Goal: Task Accomplishment & Management: Manage account settings

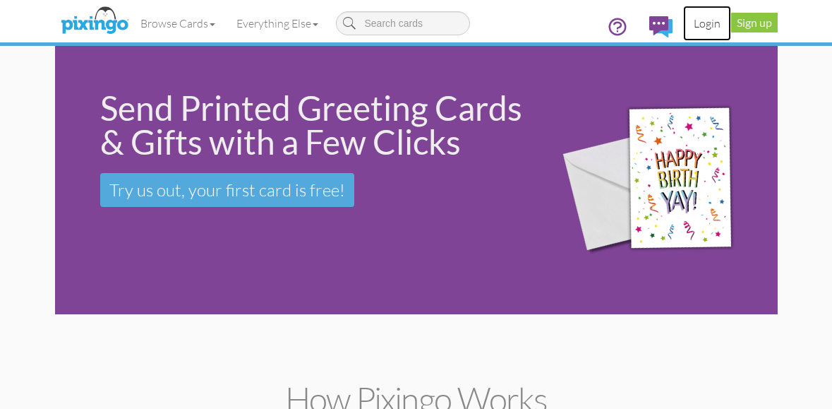
click at [698, 22] on link "Login" at bounding box center [707, 23] width 48 height 35
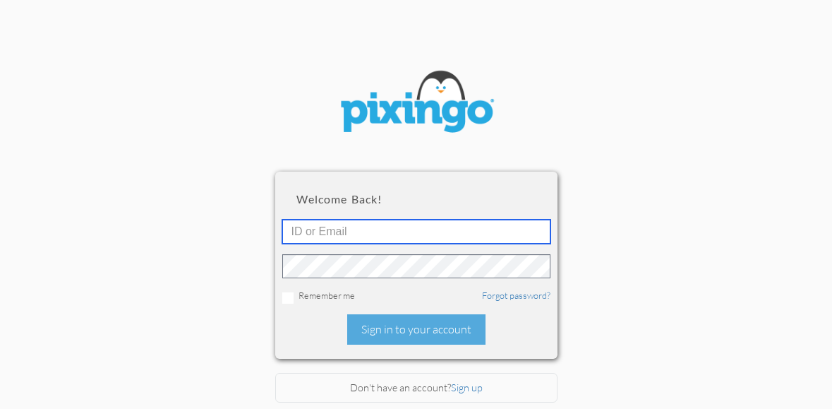
type input "5724"
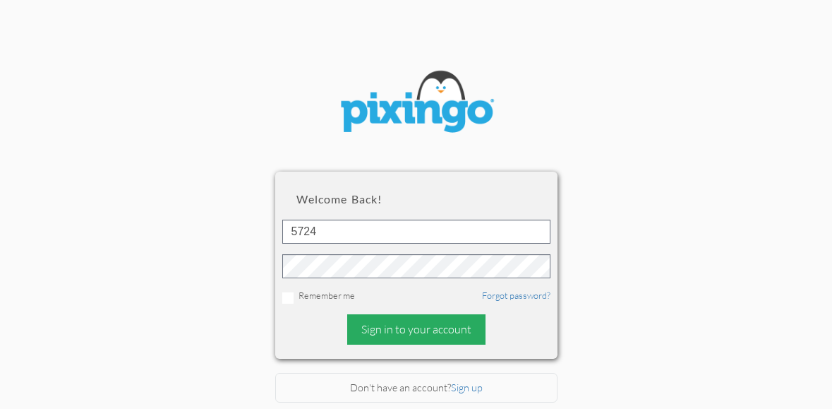
click at [427, 330] on div "Sign in to your account" at bounding box center [416, 329] width 138 height 30
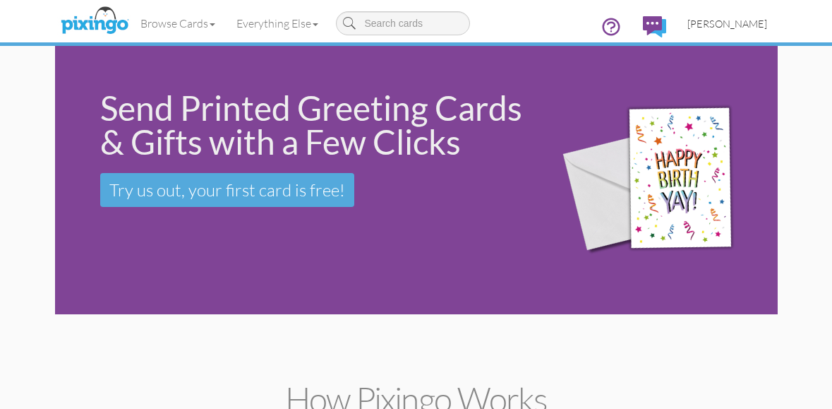
click at [739, 21] on span "[PERSON_NAME]" at bounding box center [727, 24] width 80 height 12
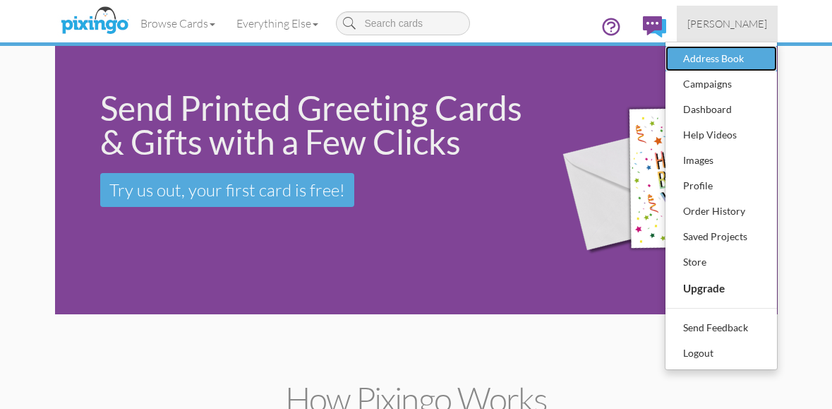
click at [727, 49] on div "Address Book" at bounding box center [720, 58] width 83 height 21
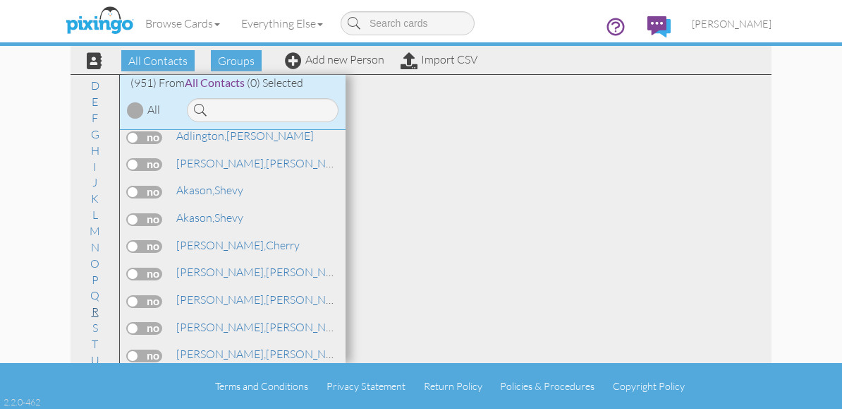
scroll to position [131, 0]
click at [94, 287] on link "U" at bounding box center [95, 290] width 23 height 17
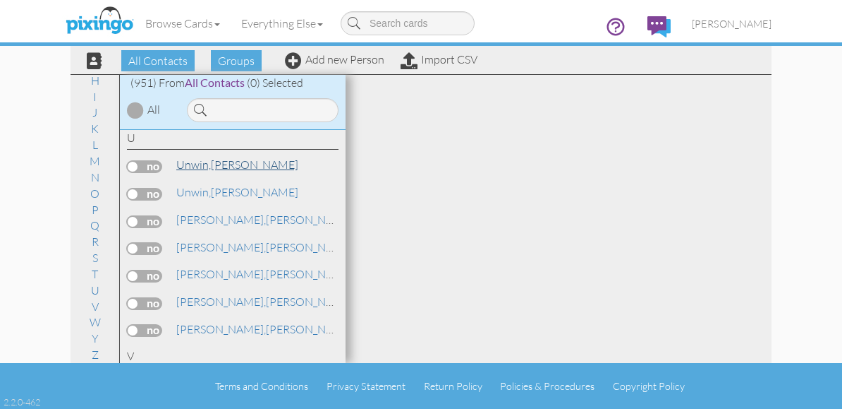
click at [226, 159] on link "Unwin, Audrey" at bounding box center [237, 164] width 125 height 17
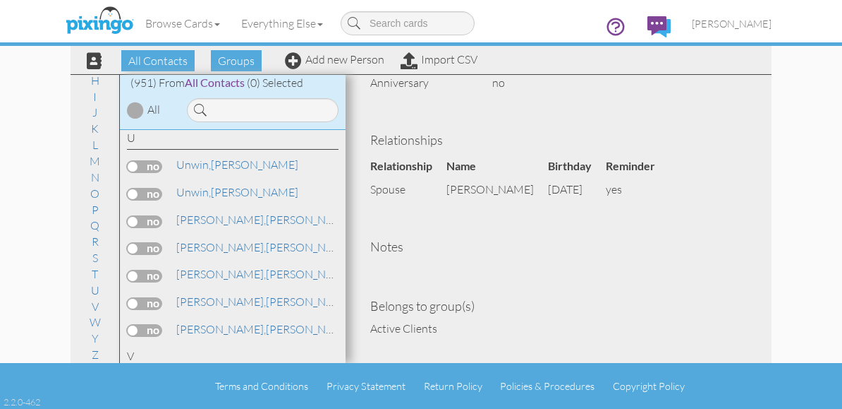
scroll to position [514, 0]
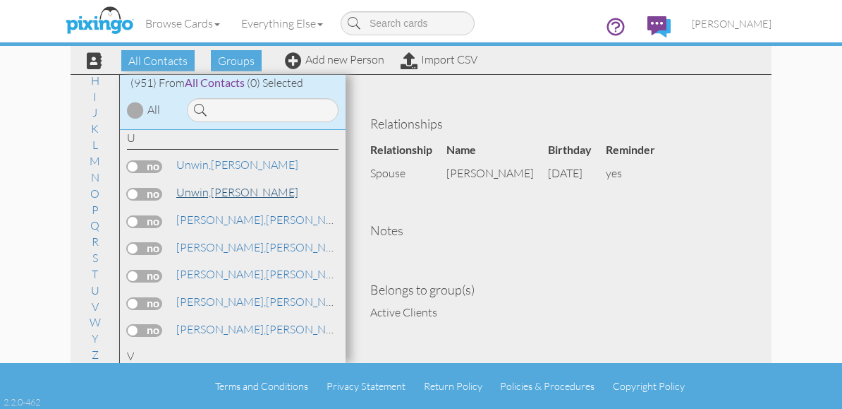
click at [187, 196] on span "Unwin," at bounding box center [193, 192] width 35 height 14
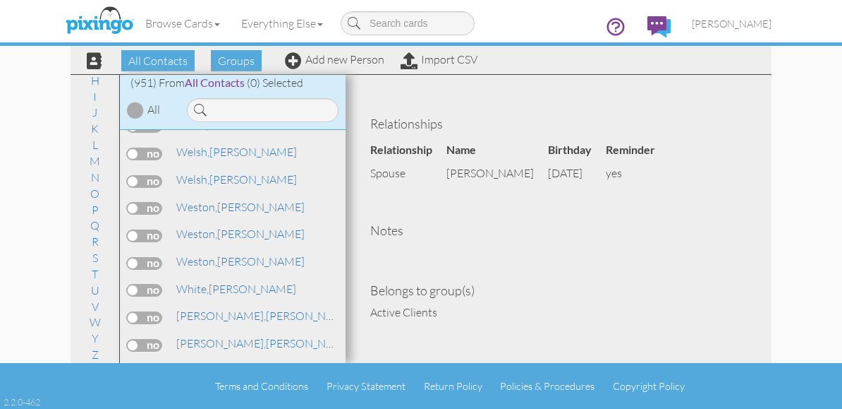
scroll to position [25457, 0]
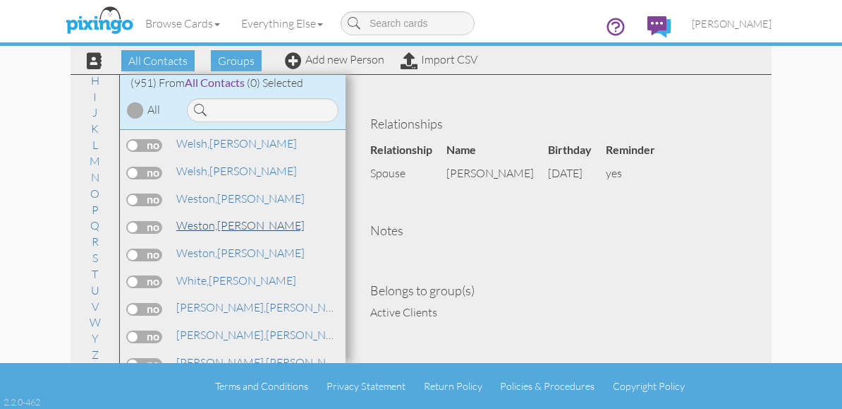
click at [203, 226] on span "Weston," at bounding box center [196, 225] width 41 height 14
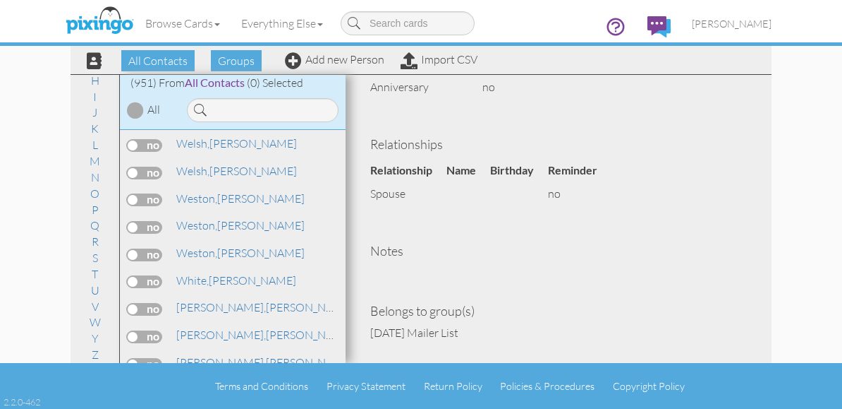
scroll to position [490, 0]
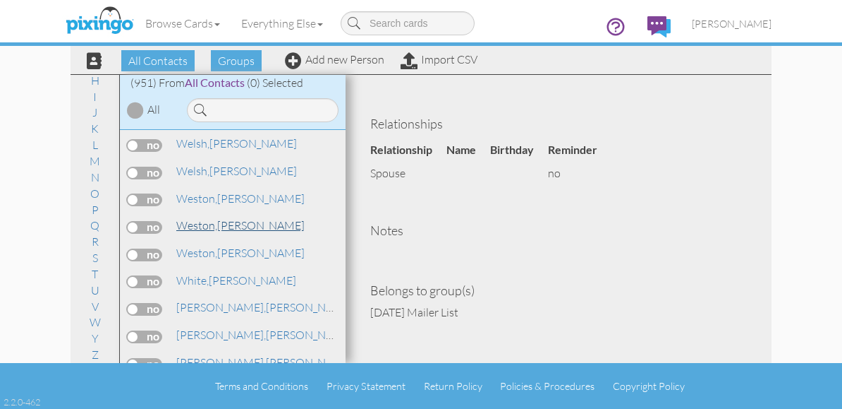
click at [246, 226] on link "Weston, Michelle" at bounding box center [240, 225] width 131 height 17
click at [246, 201] on link "Weston, Michelle" at bounding box center [240, 198] width 131 height 17
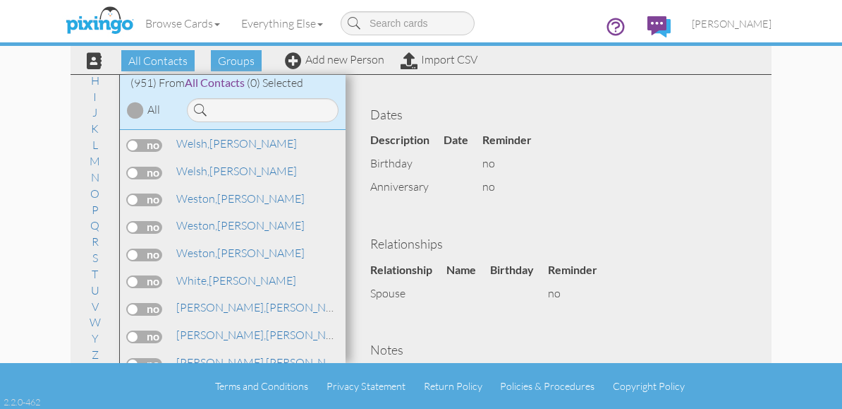
scroll to position [494, 0]
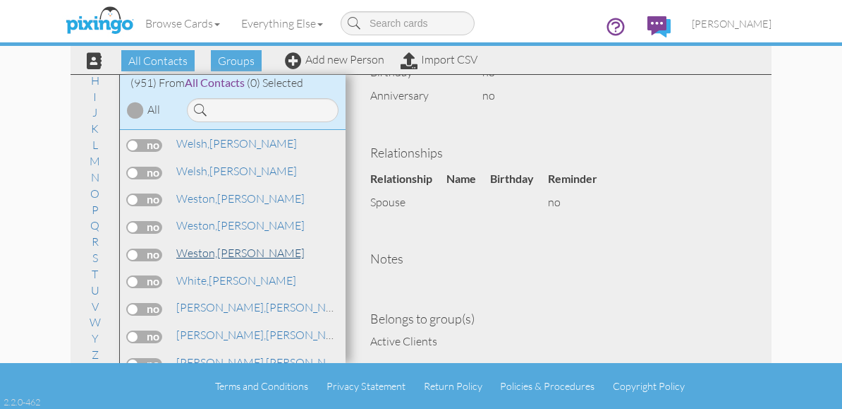
click at [223, 252] on link "Weston, Michelle" at bounding box center [240, 252] width 131 height 17
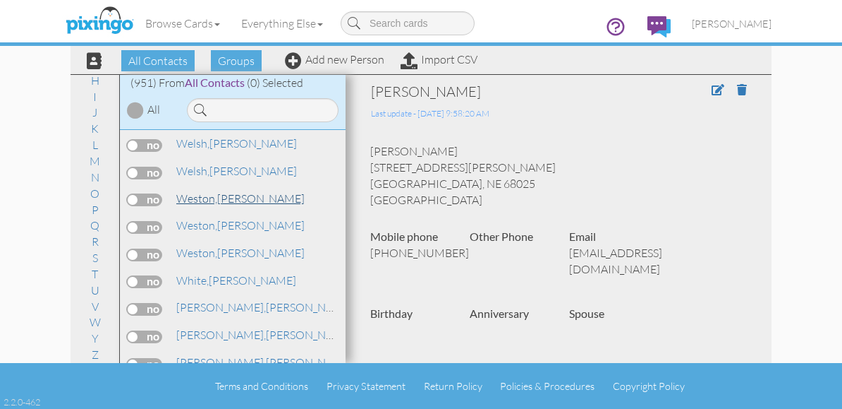
click at [234, 201] on link "Weston, Michelle" at bounding box center [240, 198] width 131 height 17
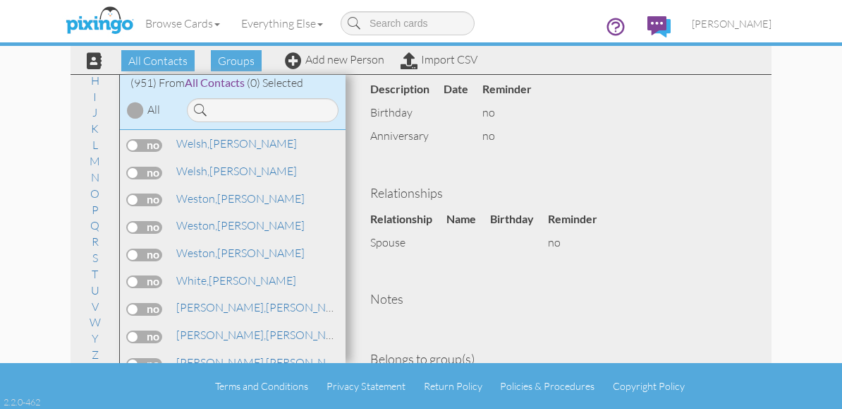
scroll to position [494, 0]
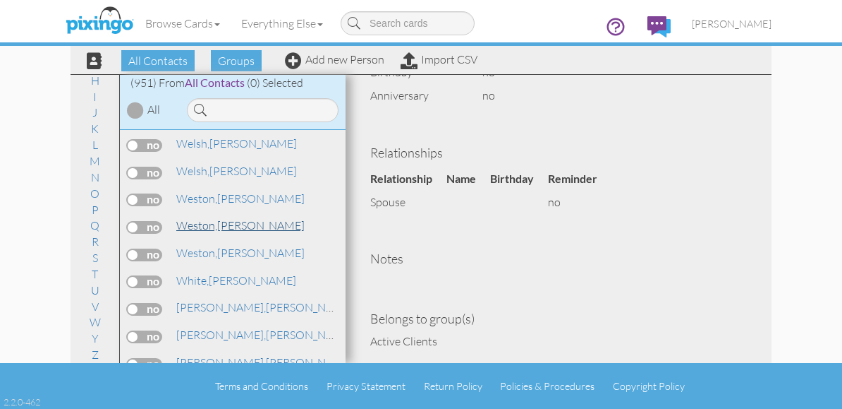
click at [212, 226] on span "Weston," at bounding box center [196, 225] width 41 height 14
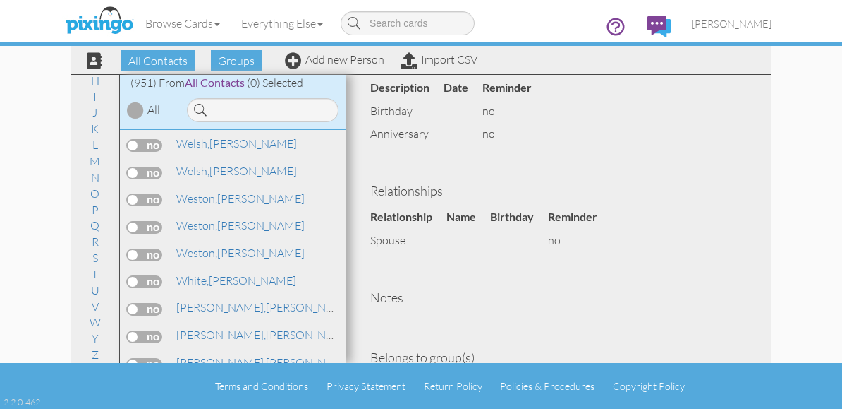
scroll to position [490, 0]
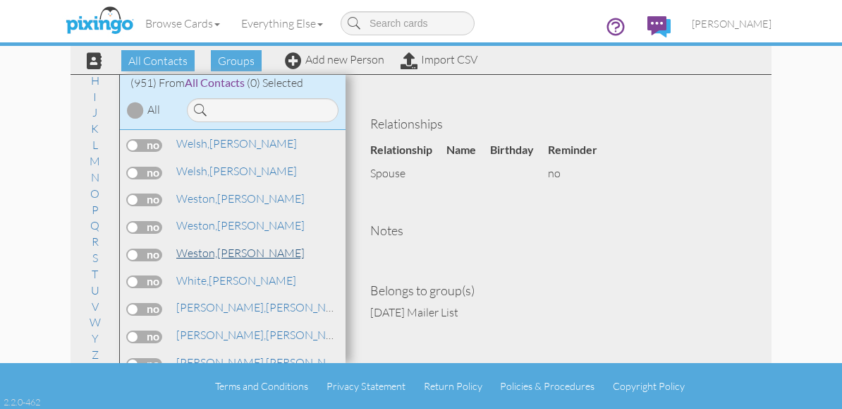
click at [226, 250] on link "Weston, Michelle" at bounding box center [240, 252] width 131 height 17
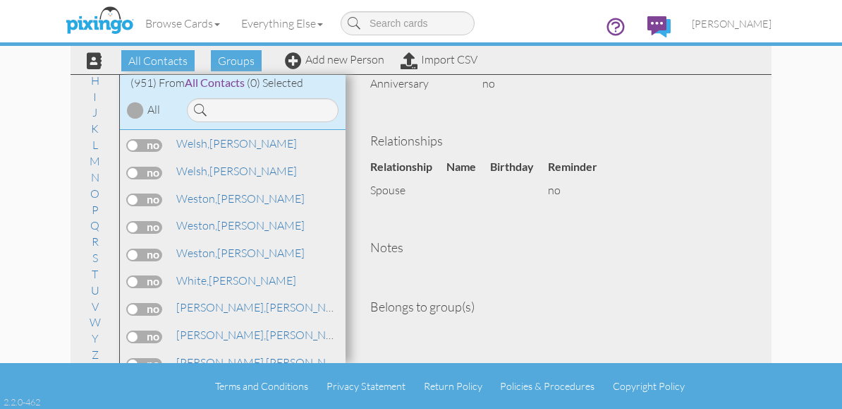
scroll to position [356, 0]
click at [220, 204] on link "Weston, Michelle" at bounding box center [240, 198] width 131 height 17
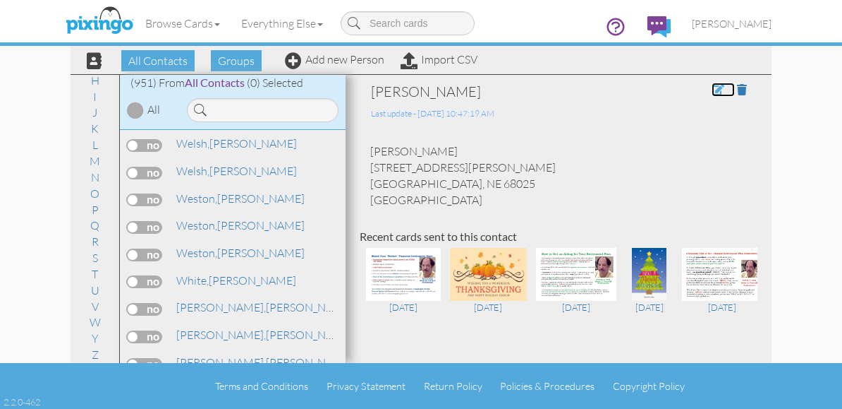
click at [712, 90] on span at bounding box center [718, 89] width 13 height 11
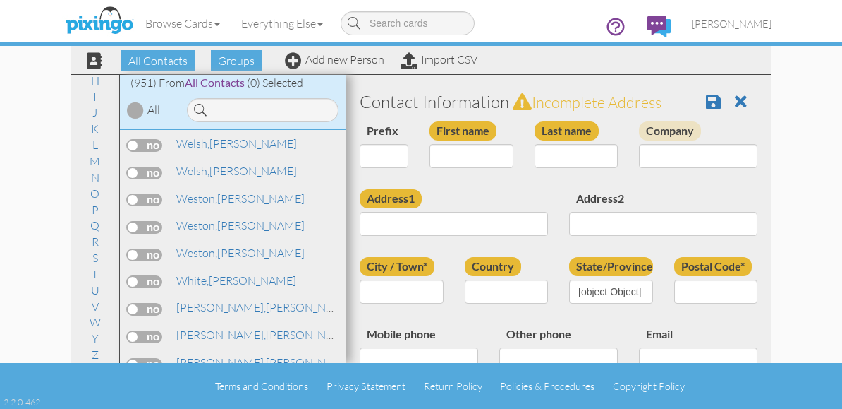
type input "[PERSON_NAME]"
type input "Weston"
type input "342 North Myers Street"
type input "Fremont"
type input "68025"
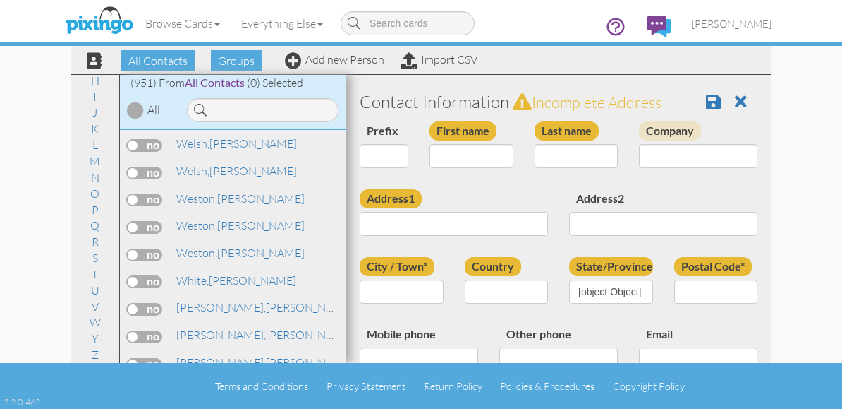
type input "(402)816-4158"
type input "mm_weston4@yahoo.com"
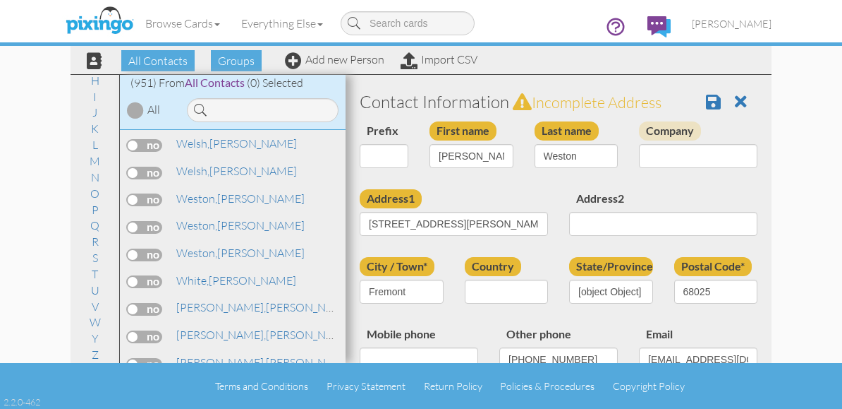
select select "object:3805"
select select "object:4050"
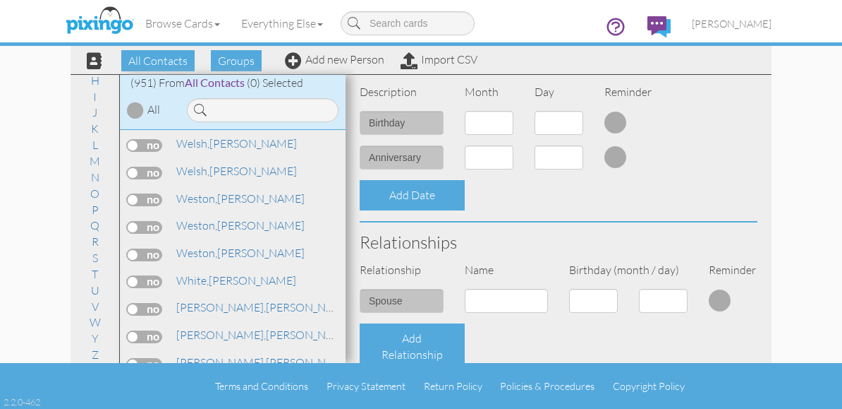
scroll to position [353, 0]
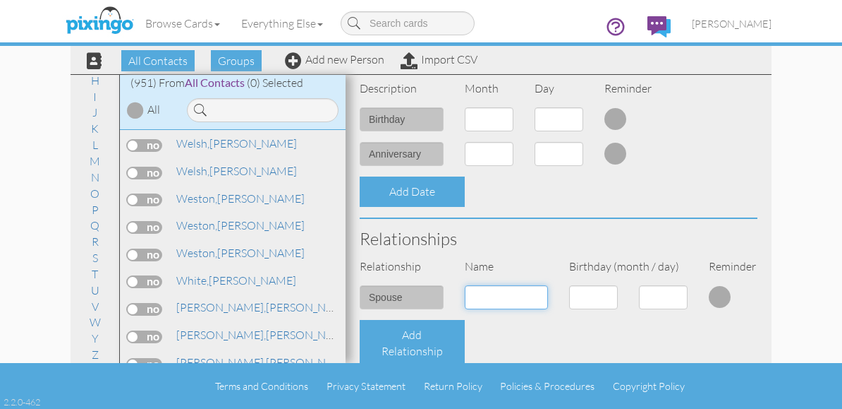
click at [485, 291] on input at bounding box center [507, 297] width 84 height 24
type input "[PERSON_NAME]"
click at [586, 297] on select "1 - Jan 2 - Feb 3 - Mar 4 - Apr 5 - May 6 - Jun 7 - Jul 8 - Aug 9 - Sep 10 - Oc…" at bounding box center [593, 297] width 49 height 24
click at [693, 339] on div "Add Relationship" at bounding box center [558, 343] width 419 height 47
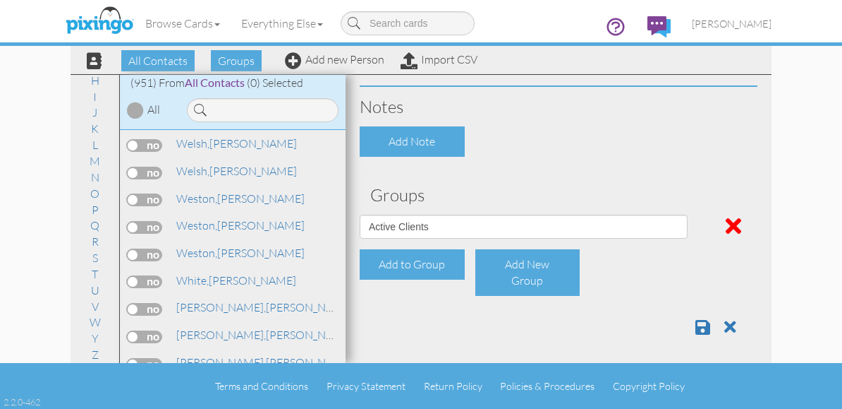
scroll to position [649, 0]
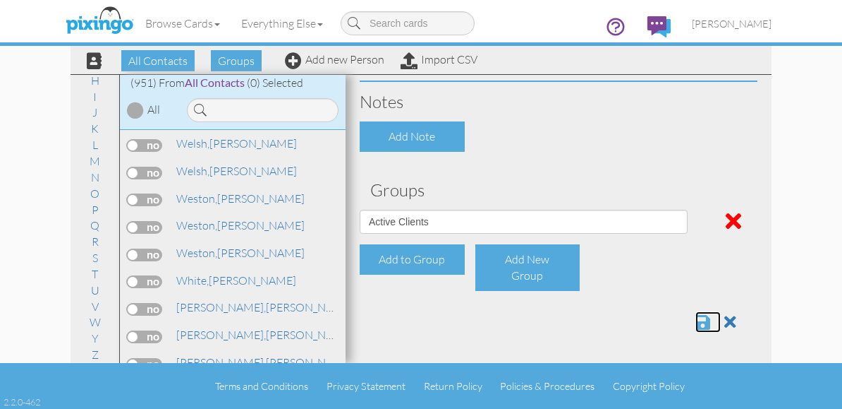
click at [696, 320] on span at bounding box center [703, 321] width 15 height 17
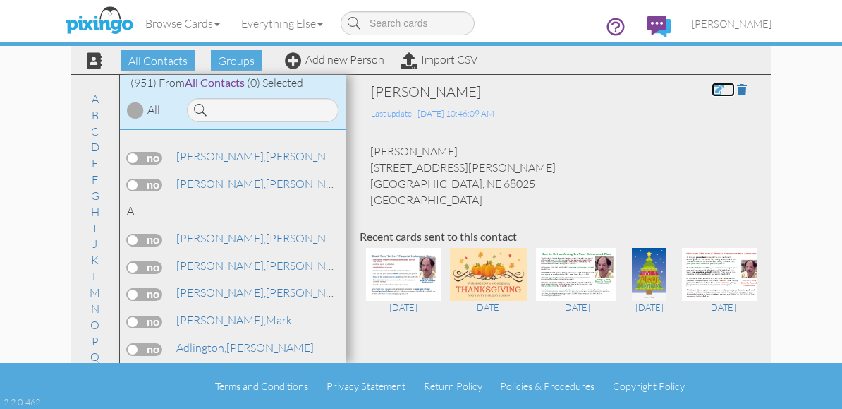
click at [712, 92] on span at bounding box center [718, 89] width 13 height 11
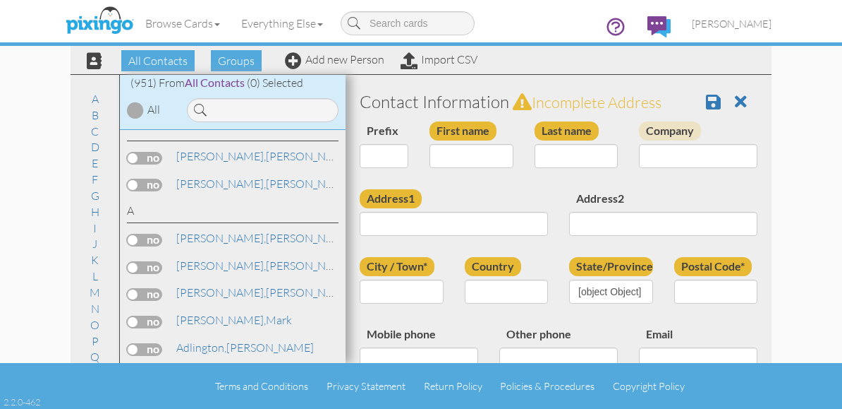
type input "[PERSON_NAME]"
type input "Weston"
type input "342 North Myers Street"
type input "Fremont"
type input "68025"
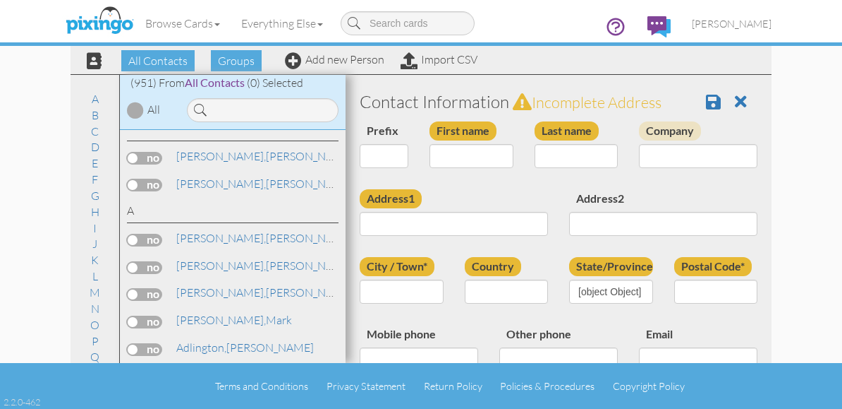
type input "(402)816-4158"
type input "mm_weston4@yahoo.com"
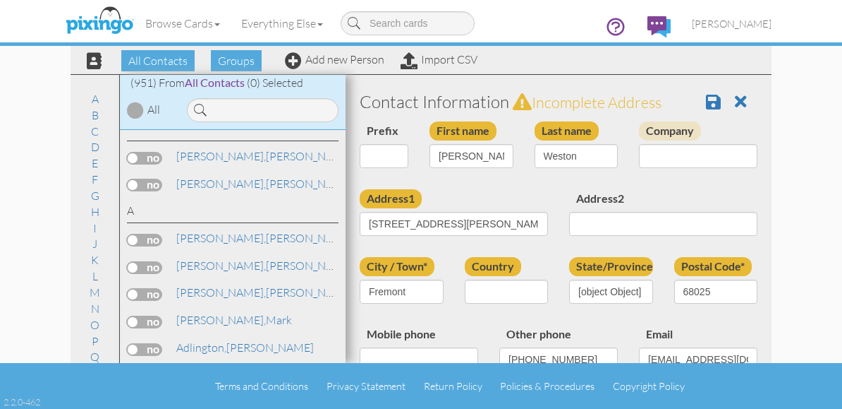
select select "object:3119"
select select "object:3364"
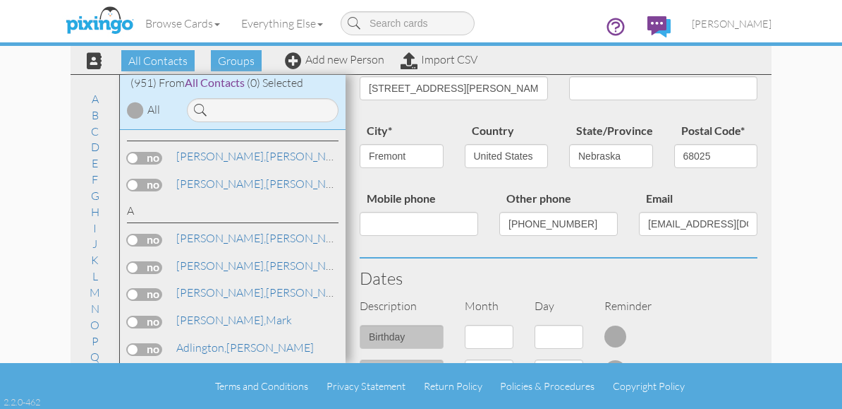
scroll to position [141, 0]
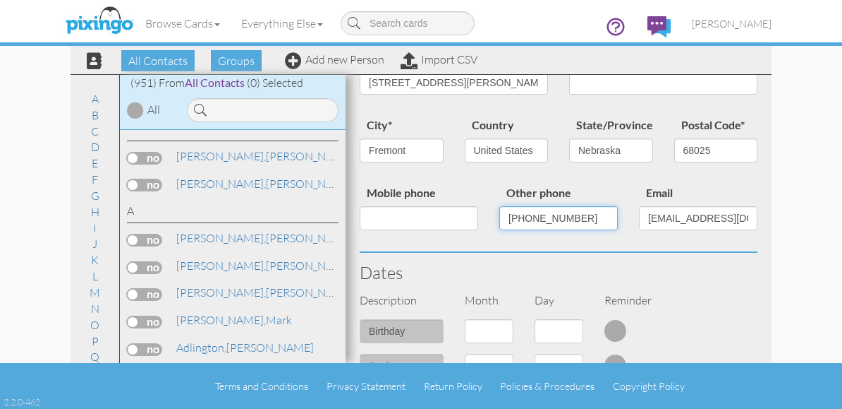
click at [527, 219] on input "(402)816-4158" at bounding box center [559, 218] width 119 height 24
click at [502, 216] on input "(402) 816-4158" at bounding box center [559, 218] width 119 height 24
type input "Michael (402) 816-4158"
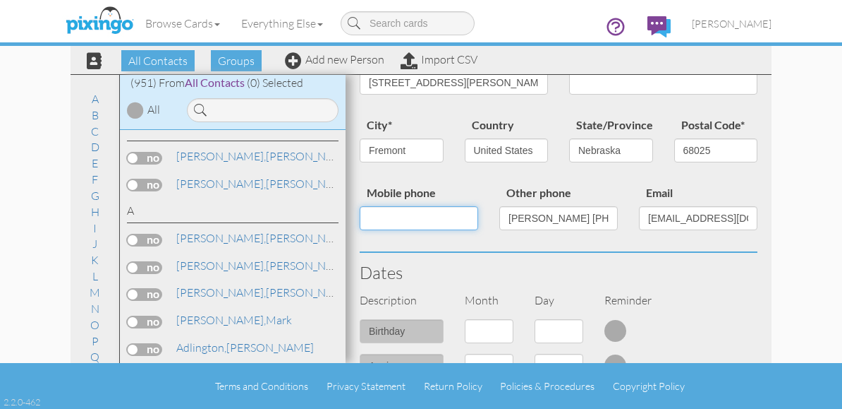
click at [379, 223] on input "Mobile phone" at bounding box center [419, 218] width 119 height 24
type input "9"
type input "Michelle (937) 602-1970"
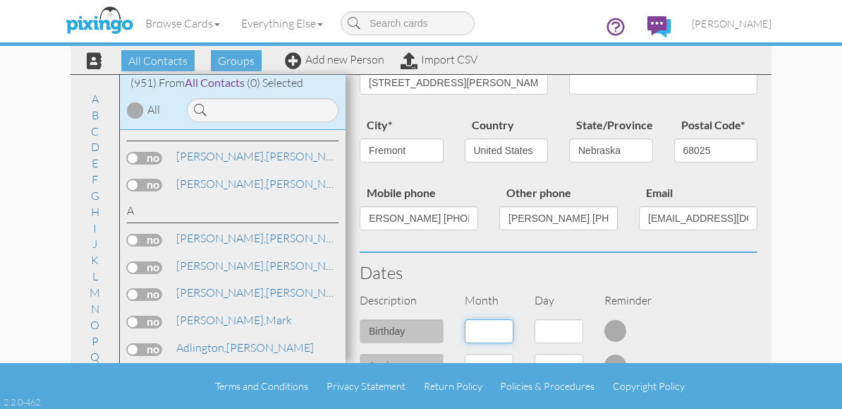
scroll to position [0, 0]
click at [485, 331] on select "1 - Jan 2 - Feb 3 - Mar 4 - Apr 5 - May 6 - Jun 7 - Jul 8 - Aug 9 - Sep 10 - Oc…" at bounding box center [489, 331] width 49 height 24
select select "object:3106"
click at [465, 319] on select "1 - Jan 2 - Feb 3 - Mar 4 - Apr 5 - May 6 - Jun 7 - Jul 8 - Aug 9 - Sep 10 - Oc…" at bounding box center [489, 331] width 49 height 24
click at [505, 332] on select "1 - Jan 2 - Feb 3 - Mar 4 - Apr 5 - May 6 - Jun 7 - Jul 8 - Aug 9 - Sep 10 - Oc…" at bounding box center [489, 331] width 49 height 24
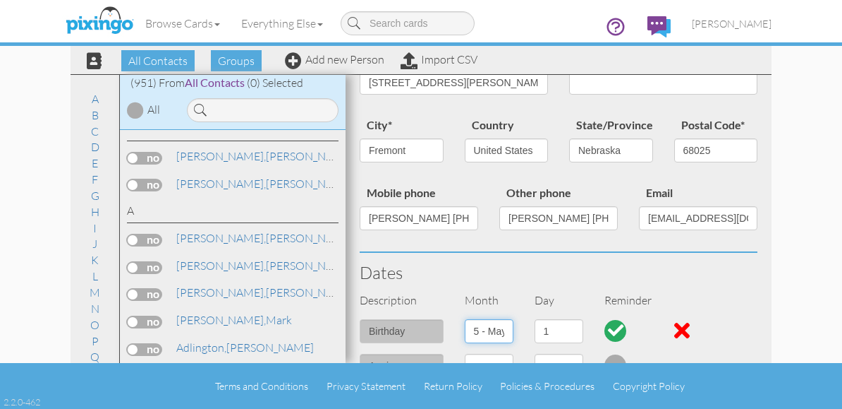
click at [465, 319] on select "1 - Jan 2 - Feb 3 - Mar 4 - Apr 5 - May 6 - Jun 7 - Jul 8 - Aug 9 - Sep 10 - Oc…" at bounding box center [489, 331] width 49 height 24
click at [571, 330] on select "1 2 3 4 5 6 7 8 9 10 11 12 13 14 15 16 17 18 19 20 21 22 23 24 25 26 27 28 29 3…" at bounding box center [559, 331] width 49 height 24
select select "number:2"
click at [535, 319] on select "1 2 3 4 5 6 7 8 9 10 11 12 13 14 15 16 17 18 19 20 21 22 23 24 25 26 27 28 29 3…" at bounding box center [559, 331] width 49 height 24
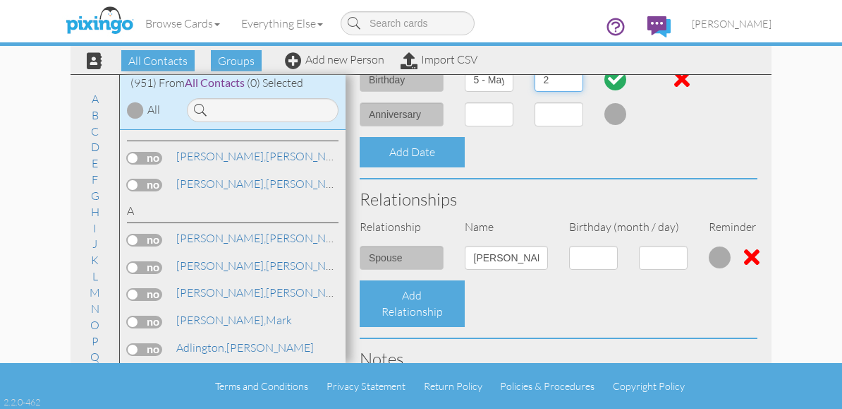
scroll to position [423, 0]
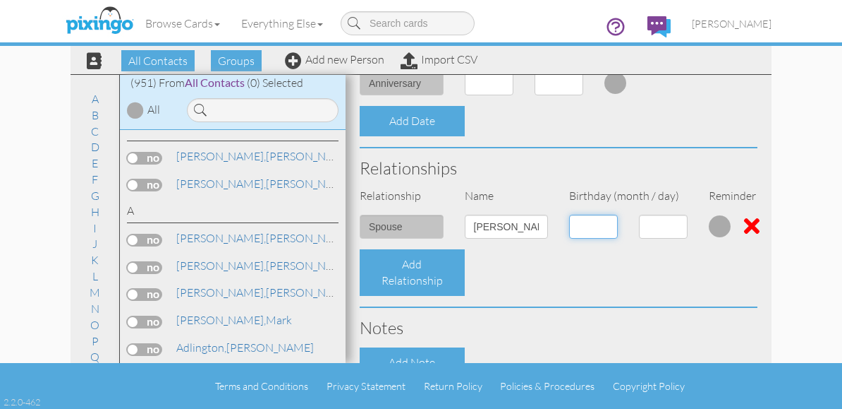
click at [603, 226] on select "1 - Jan 2 - Feb 3 - Mar 4 - Apr 5 - May 6 - Jun 7 - Jul 8 - Aug 9 - Sep 10 - Oc…" at bounding box center [593, 227] width 49 height 24
select select "object:3113"
click at [569, 215] on select "1 - Jan 2 - Feb 3 - Mar 4 - Apr 5 - May 6 - Jun 7 - Jul 8 - Aug 9 - Sep 10 - Oc…" at bounding box center [593, 227] width 49 height 24
click at [665, 226] on select "1 2 3 4 5 6 7 8 9 10 11 12 13 14 15 16 17 18 19 20 21 22 23 24 25 26 27 28 29 3…" at bounding box center [663, 227] width 49 height 24
select select "number:14"
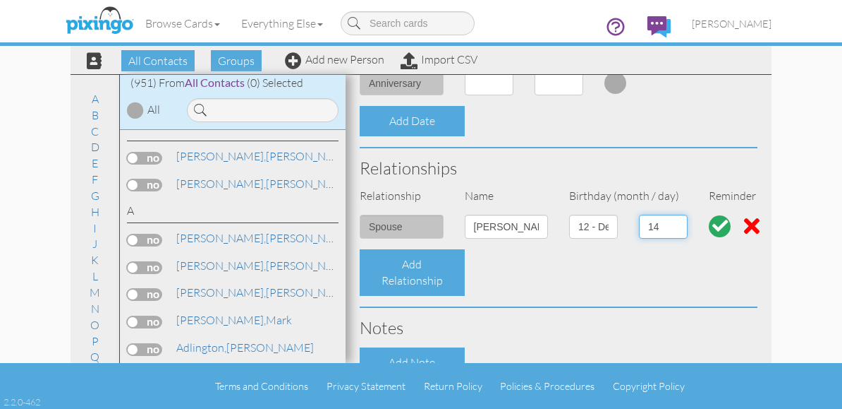
click at [639, 215] on select "1 2 3 4 5 6 7 8 9 10 11 12 13 14 15 16 17 18 19 20 21 22 23 24 25 26 27 28 29 3…" at bounding box center [663, 227] width 49 height 24
click at [713, 221] on div at bounding box center [721, 226] width 16 height 16
click at [709, 221] on div at bounding box center [720, 226] width 23 height 23
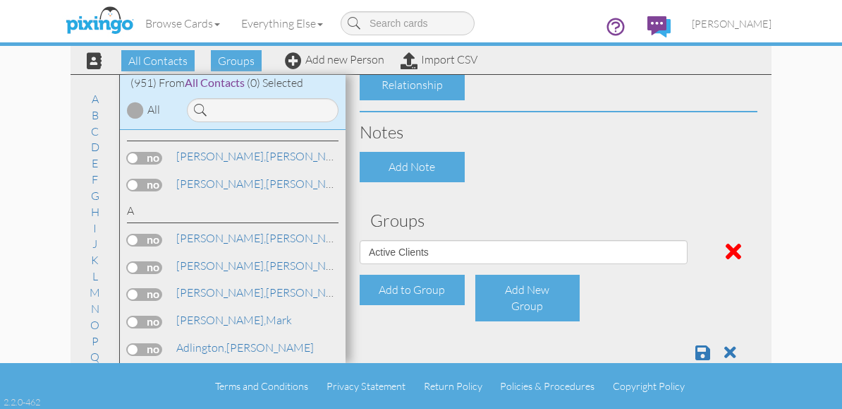
scroll to position [635, 0]
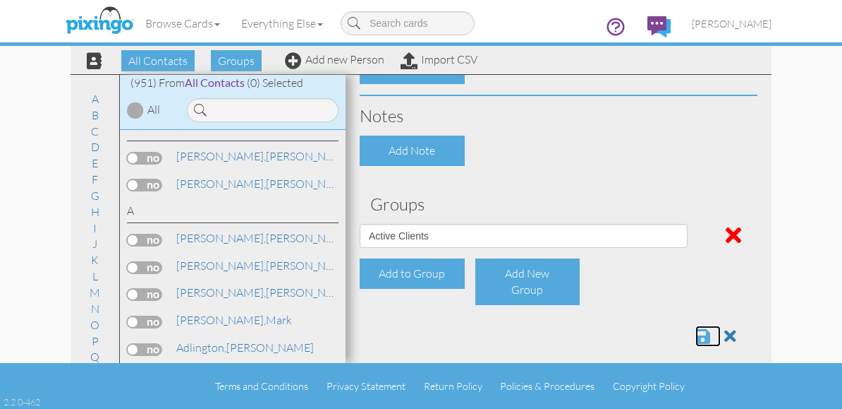
click at [696, 334] on span at bounding box center [703, 335] width 15 height 17
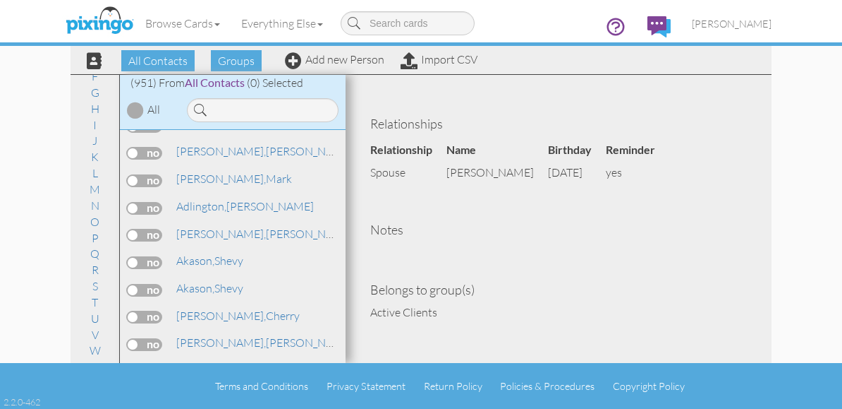
scroll to position [107, 0]
click at [90, 347] on link "W" at bounding box center [95, 345] width 25 height 17
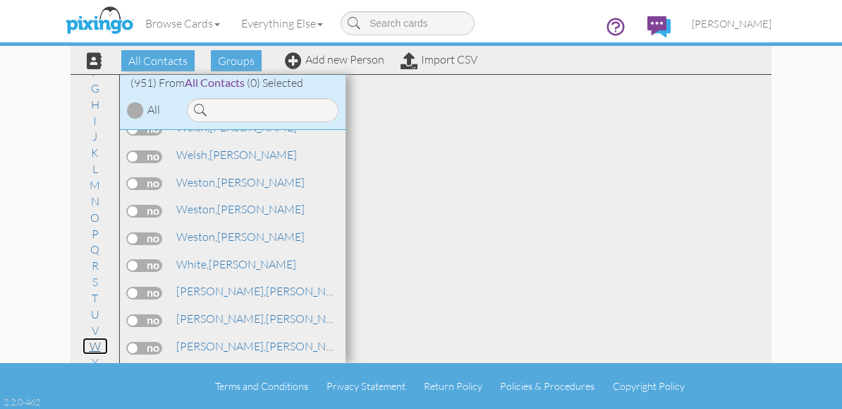
scroll to position [25474, 0]
click at [241, 178] on link "Weston, Michelle" at bounding box center [240, 180] width 131 height 17
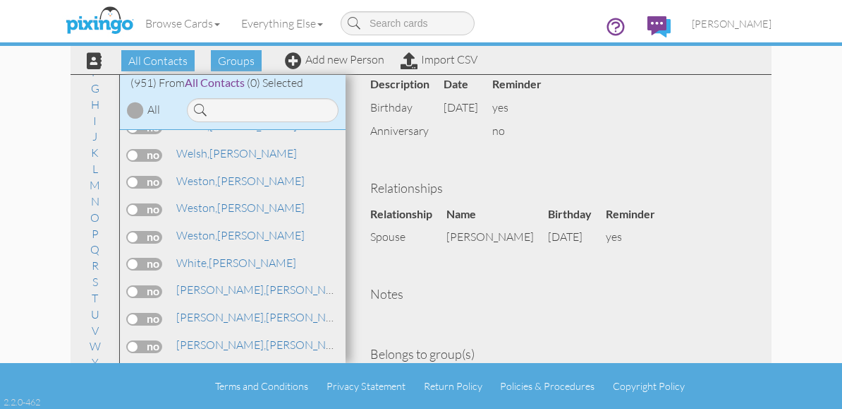
scroll to position [546, 0]
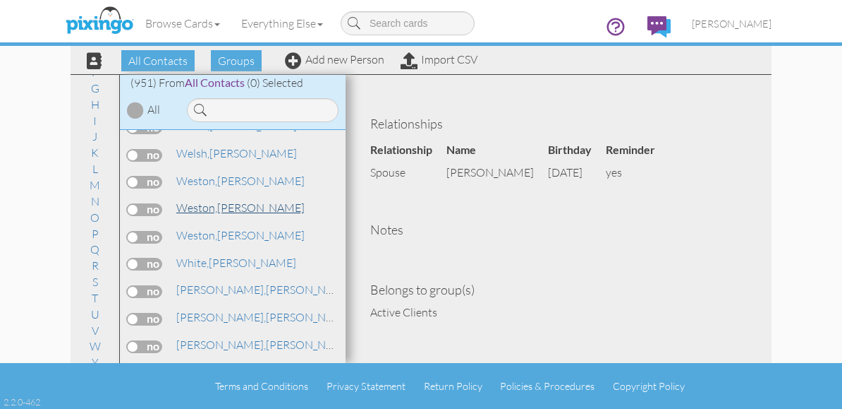
click at [234, 207] on link "Weston, Michelle" at bounding box center [240, 207] width 131 height 17
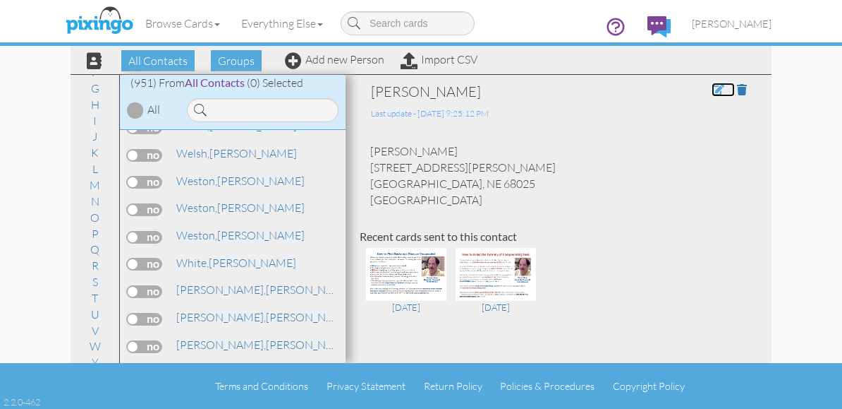
click at [712, 88] on span at bounding box center [718, 89] width 13 height 11
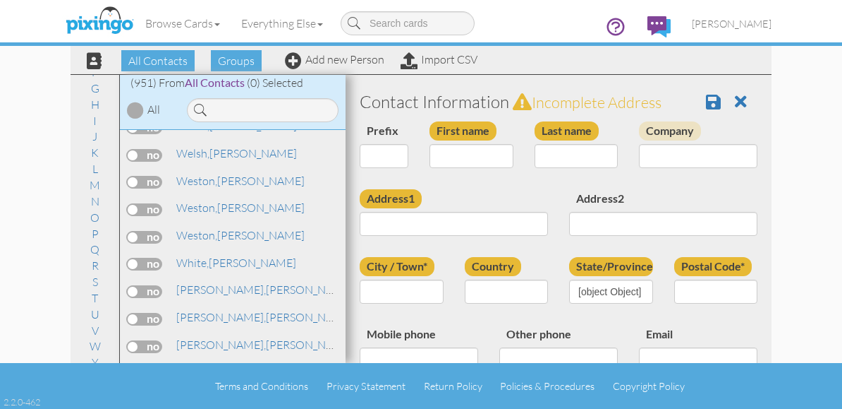
type input "[PERSON_NAME]"
type input "Weston"
type input "342 North Myers Street"
type input "Fremont"
type input "68025"
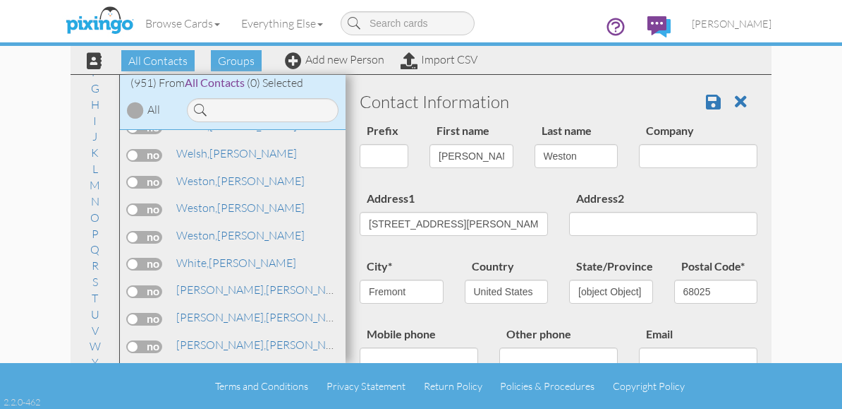
select select "object:3152"
select select "object:3397"
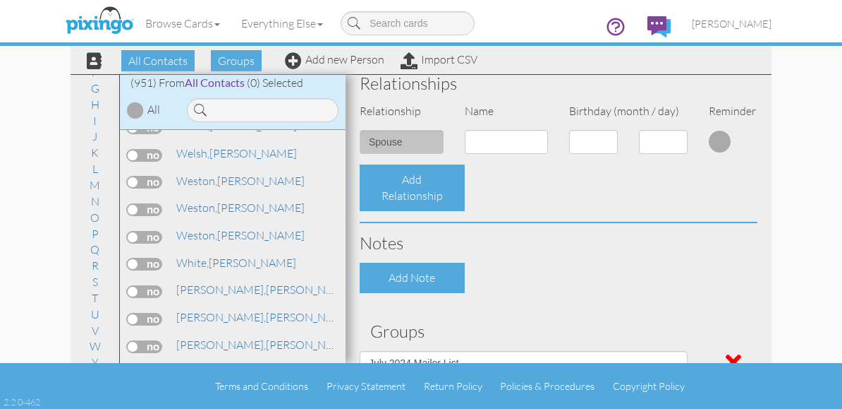
scroll to position [635, 0]
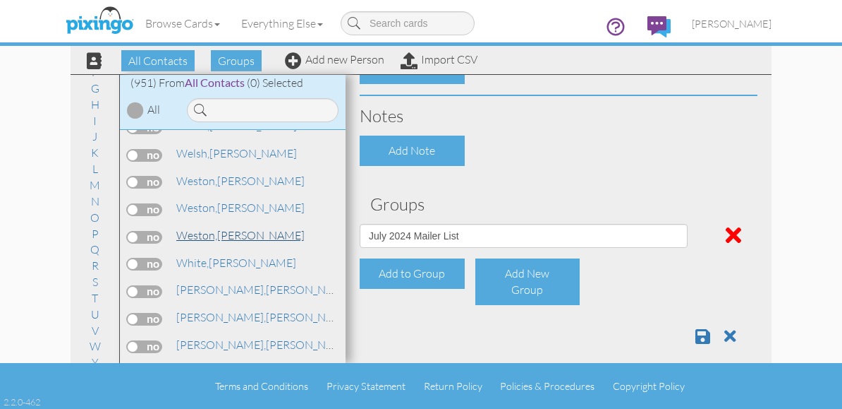
click at [238, 240] on link "Weston, Michelle" at bounding box center [240, 234] width 131 height 17
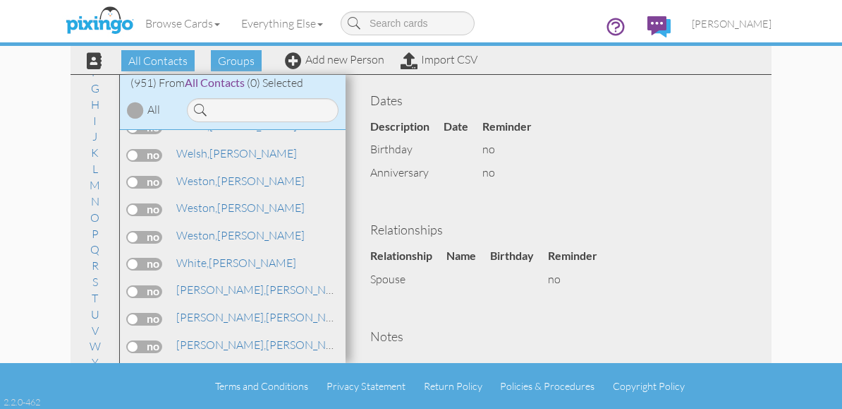
scroll to position [74, 0]
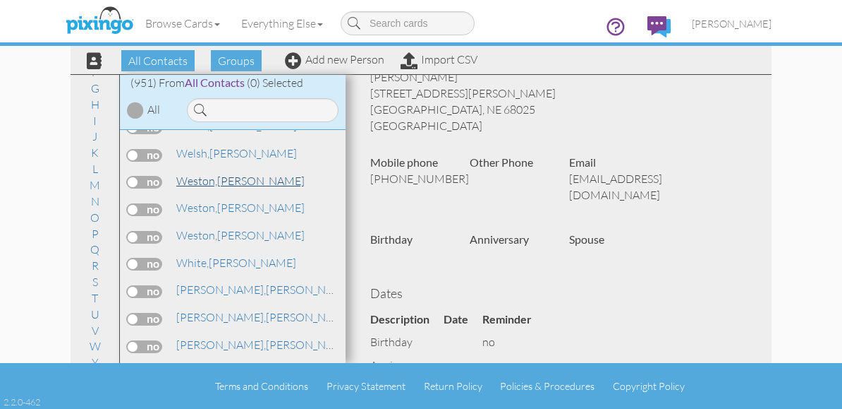
click at [226, 182] on link "Weston, Michelle" at bounding box center [240, 180] width 131 height 17
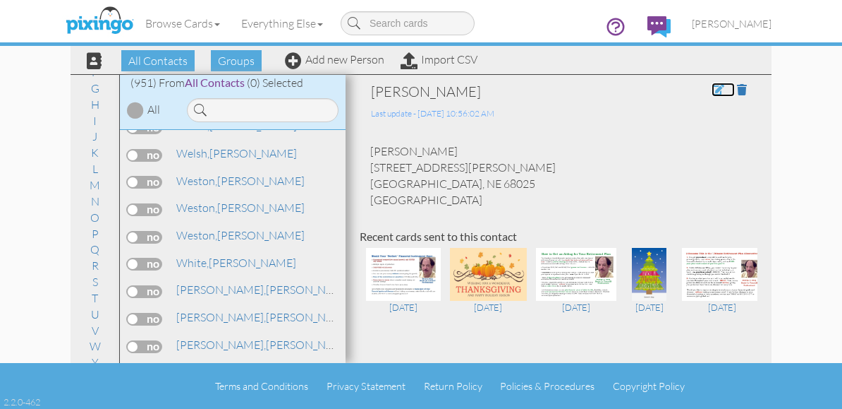
click at [712, 90] on span at bounding box center [718, 89] width 13 height 11
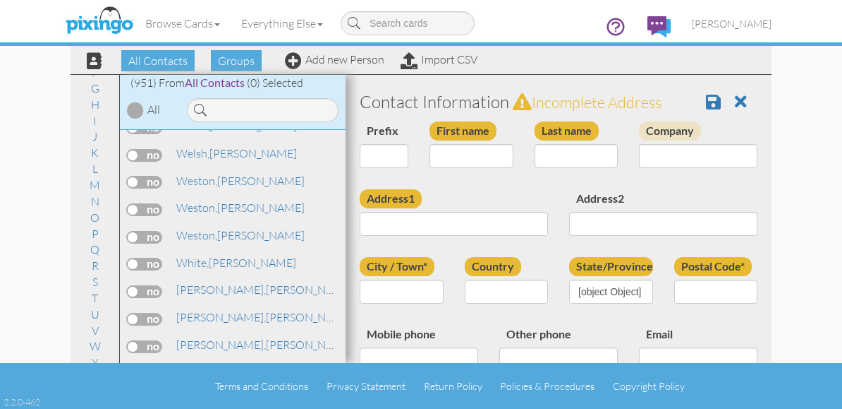
type input "[PERSON_NAME]"
type input "Weston"
type input "342 North Myers Street"
type input "Fremont"
type input "68025"
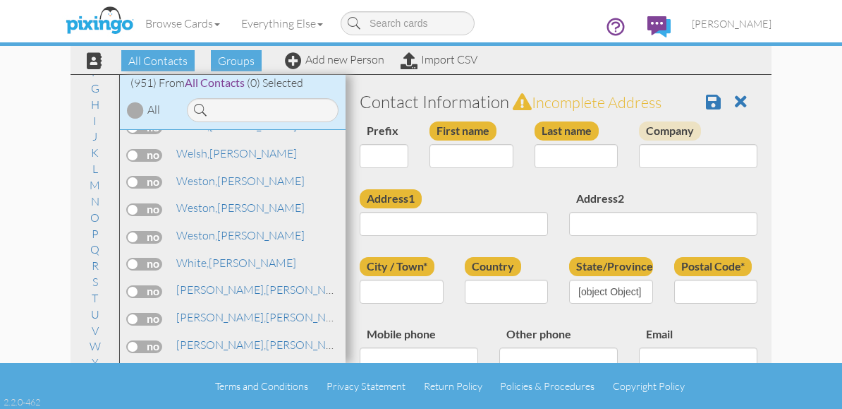
type input "Michelle (937) 602-1970"
type input "Michael (402) 816-4158"
type input "mm_weston4@yahoo.com"
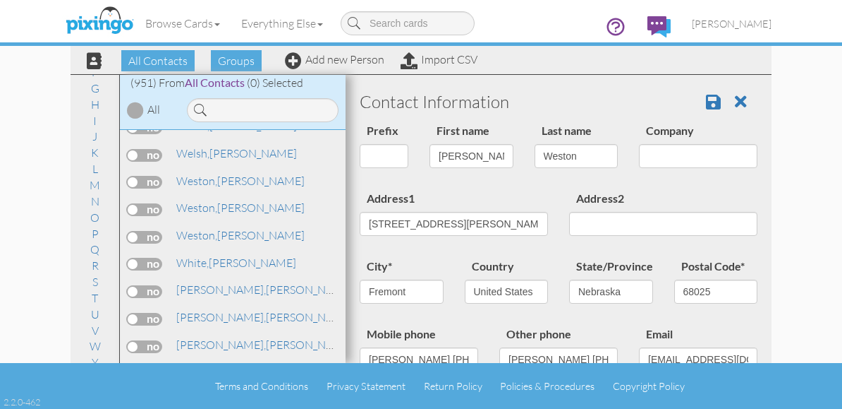
select select "object:3152"
select select "object:3397"
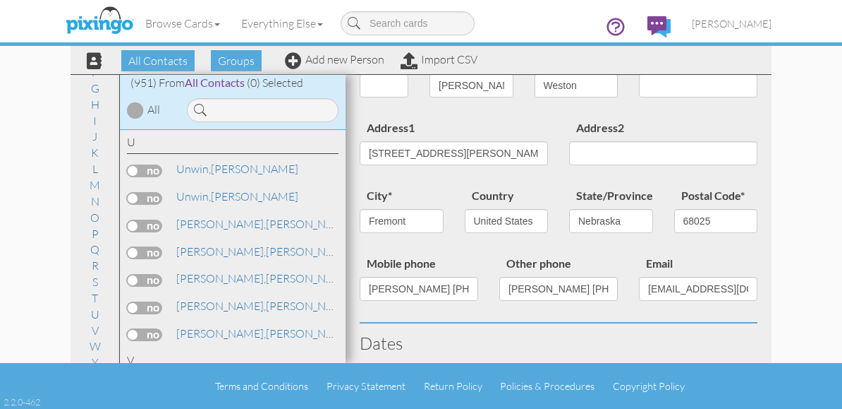
scroll to position [23499, 0]
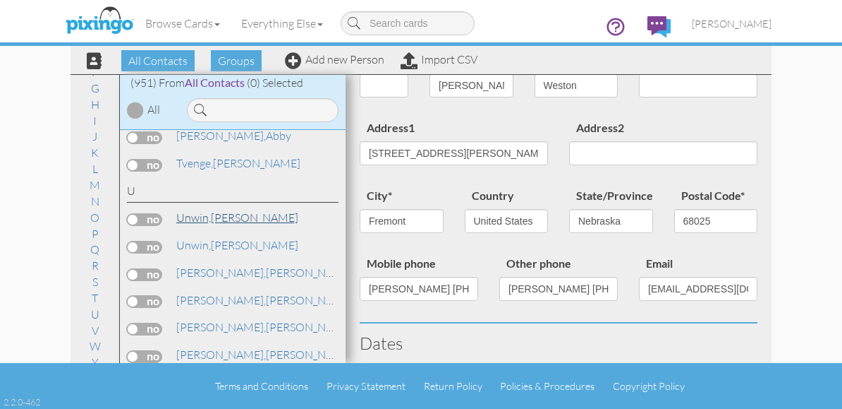
click at [198, 212] on span "Unwin," at bounding box center [193, 217] width 35 height 14
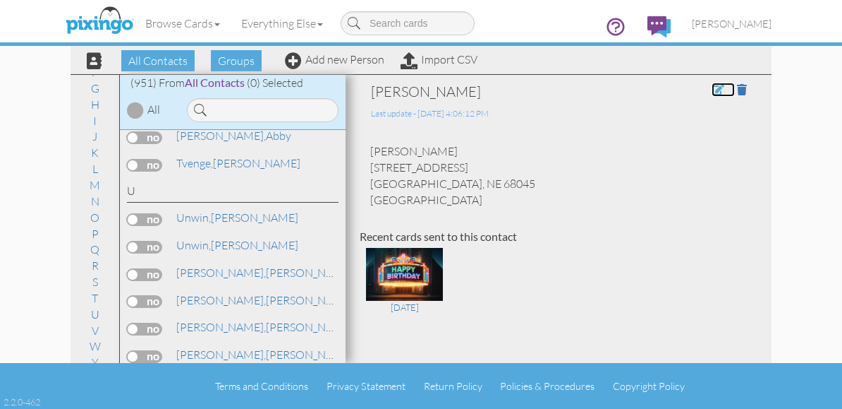
click at [712, 92] on span at bounding box center [718, 89] width 13 height 11
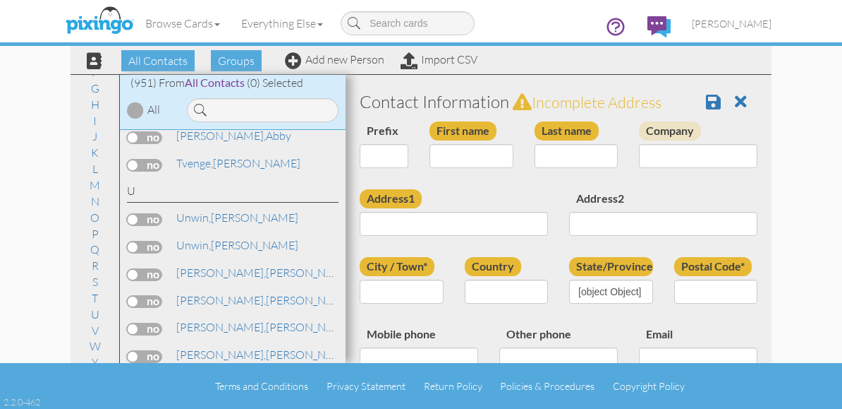
type input "[PERSON_NAME]"
type input "Unwin"
type input "[STREET_ADDRESS]"
type input "Oakland"
type input "68045"
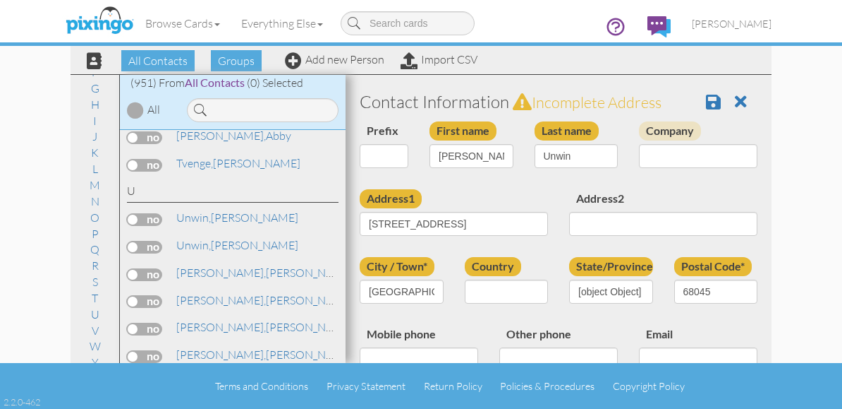
select select "object:3152"
select select "object:3397"
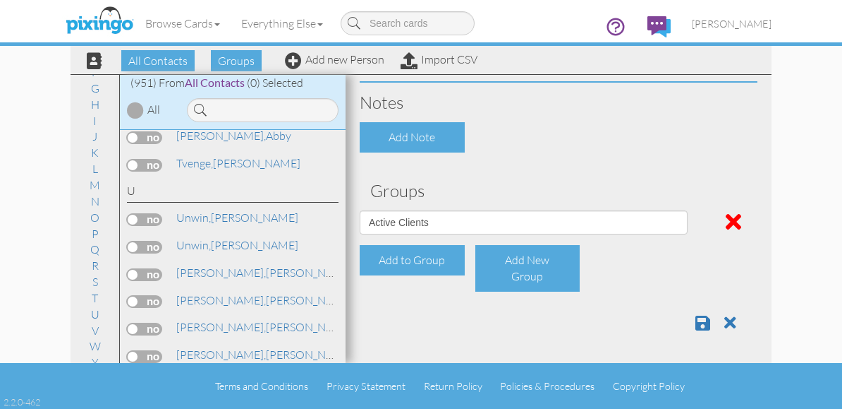
scroll to position [649, 0]
click at [216, 217] on link "Unwin, Audrey" at bounding box center [237, 217] width 125 height 17
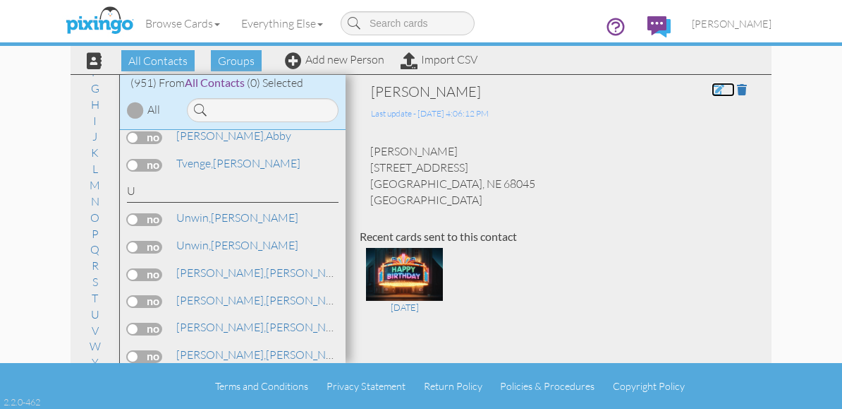
click at [712, 90] on span at bounding box center [718, 89] width 13 height 11
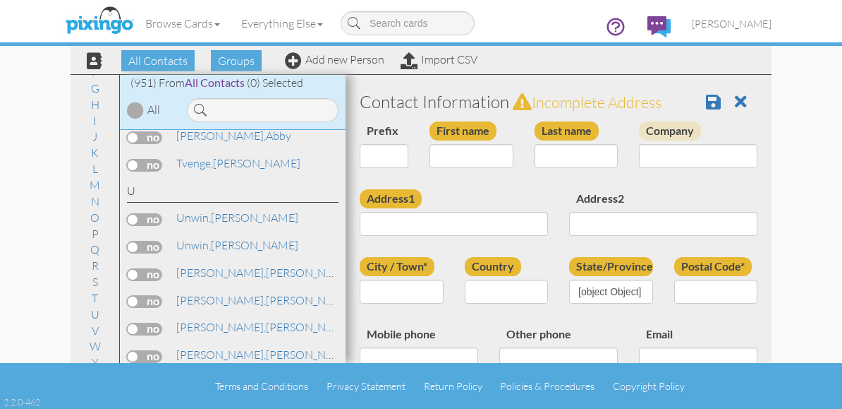
type input "[PERSON_NAME]"
type input "Unwin"
type input "[STREET_ADDRESS]"
type input "Oakland"
type input "68045"
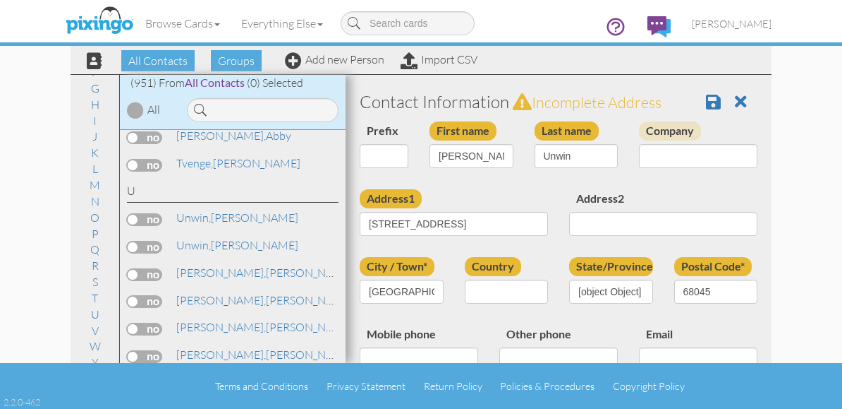
select select "object:3152"
select select "object:3397"
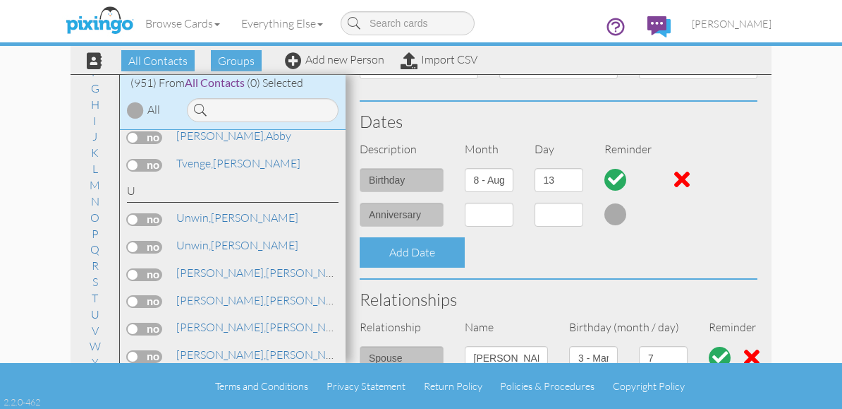
scroll to position [85, 0]
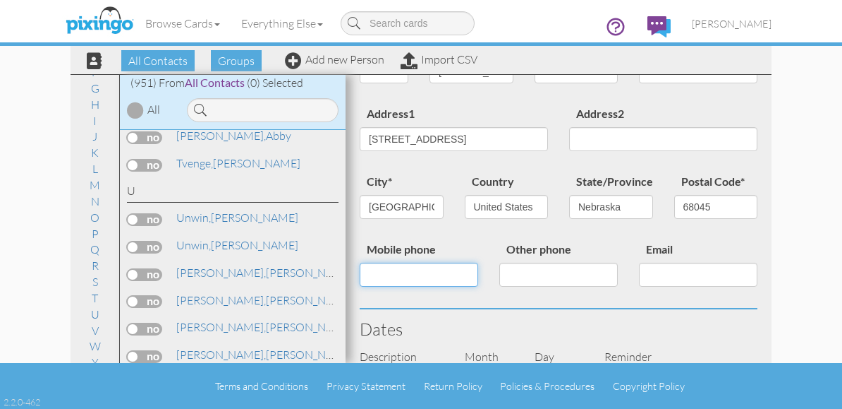
click at [441, 269] on input "Mobile phone" at bounding box center [419, 274] width 119 height 24
click at [215, 252] on link "Unwin, James" at bounding box center [237, 244] width 125 height 17
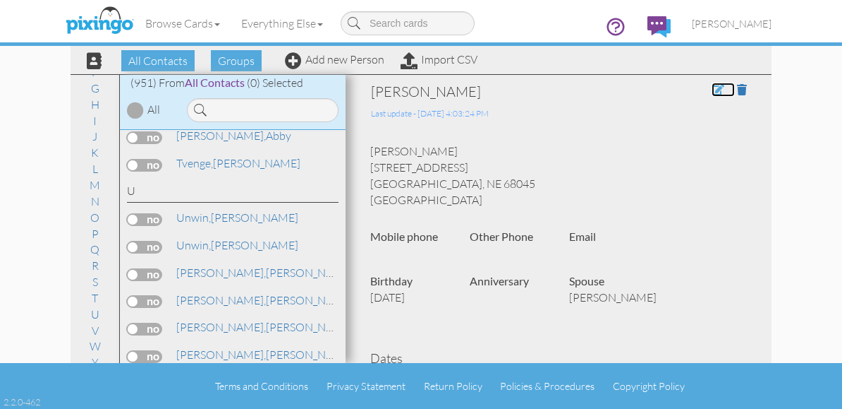
click at [712, 89] on span at bounding box center [718, 89] width 13 height 11
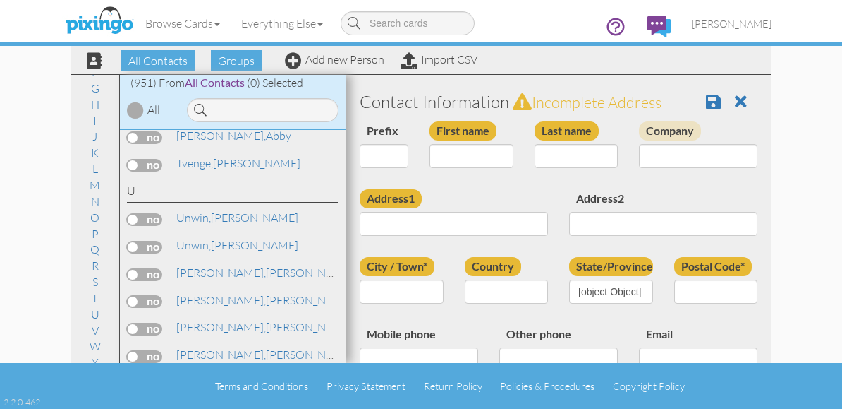
type input "[PERSON_NAME]"
type input "Unwin"
type input "[STREET_ADDRESS]"
type input "Oakland"
type input "68045"
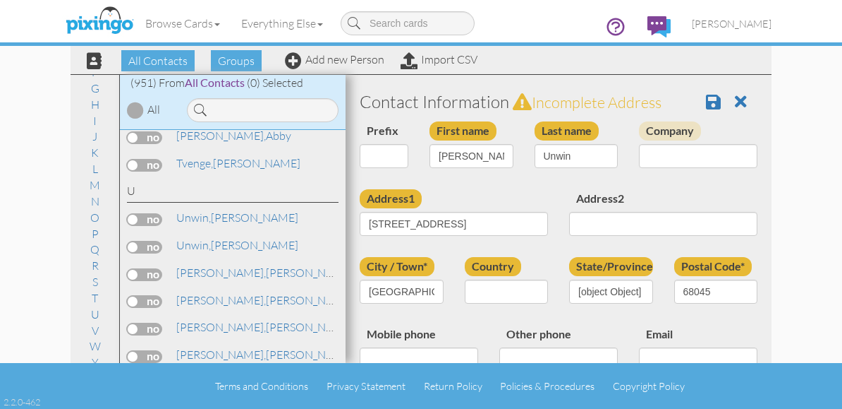
select select "object:3152"
select select "object:3397"
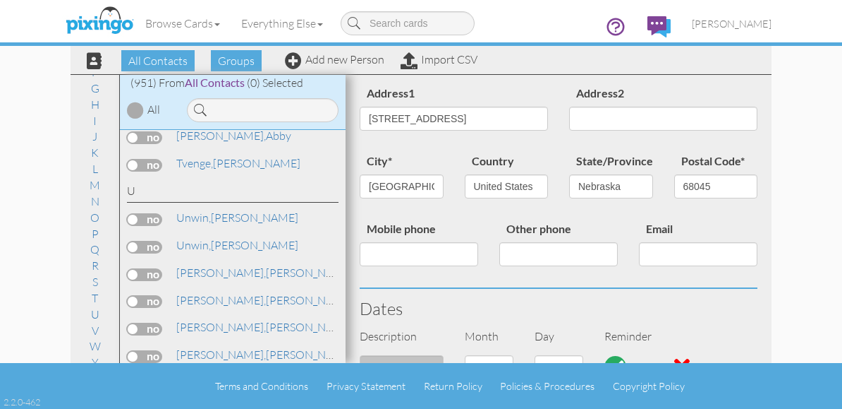
scroll to position [141, 0]
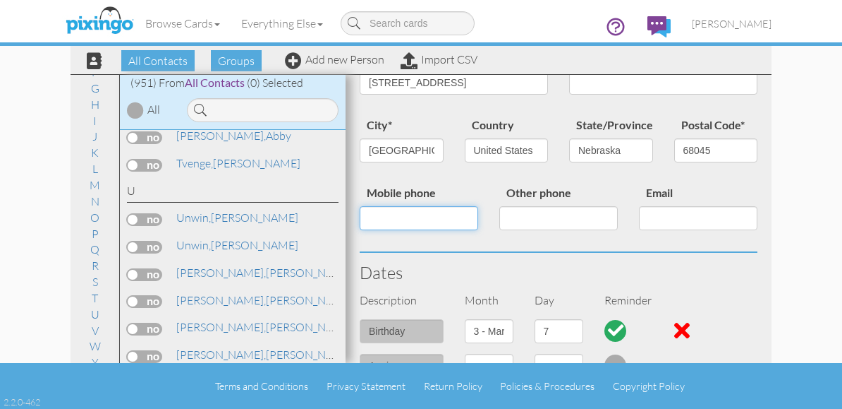
click at [400, 217] on input "Mobile phone" at bounding box center [419, 218] width 119 height 24
type input "[PHONE_NUMBER]"
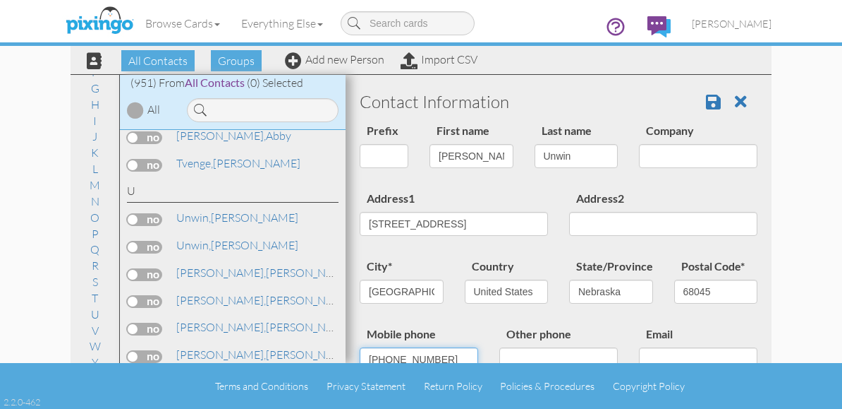
scroll to position [212, 0]
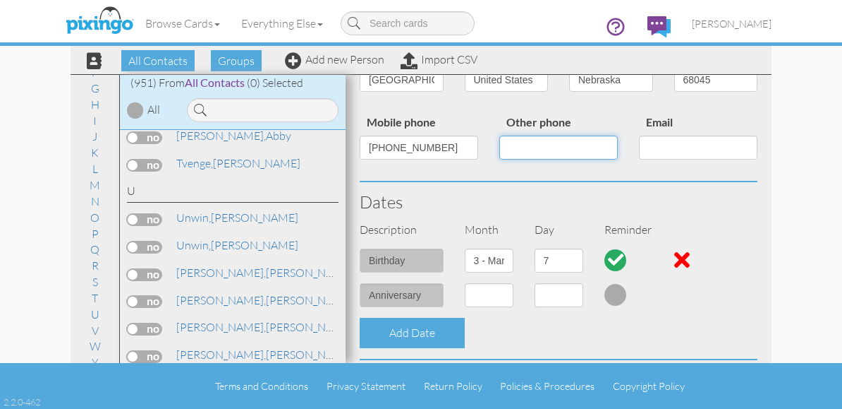
click at [550, 145] on input "Other phone" at bounding box center [559, 147] width 119 height 24
type input "[PHONE_NUMBER]"
click at [693, 218] on div "Dates" at bounding box center [558, 202] width 419 height 40
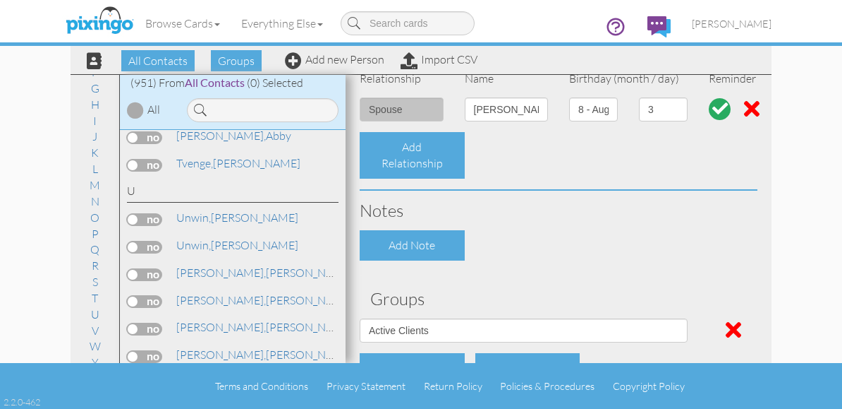
scroll to position [649, 0]
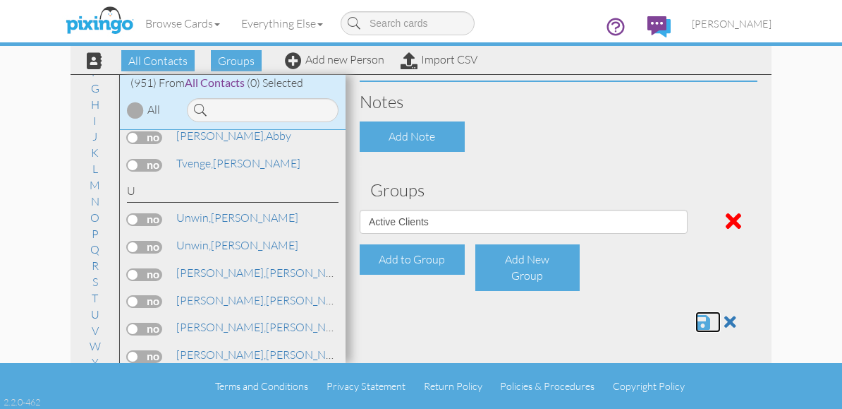
click at [696, 325] on span at bounding box center [703, 321] width 15 height 17
